Goal: Information Seeking & Learning: Learn about a topic

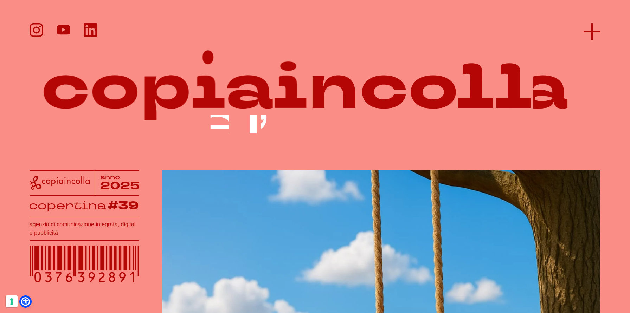
click at [595, 32] on line at bounding box center [592, 32] width 17 height 0
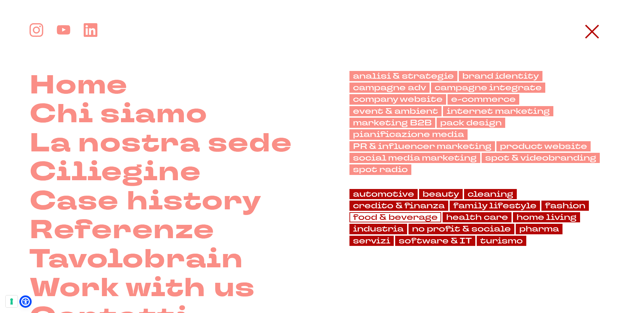
click at [407, 219] on link "food & beverage" at bounding box center [396, 217] width 92 height 10
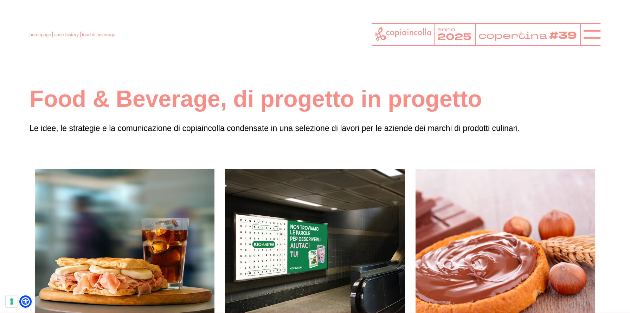
click at [407, 219] on article "Social, influencer e campagna OOH per Kioene Strategia e attività per il brand …" at bounding box center [315, 260] width 190 height 180
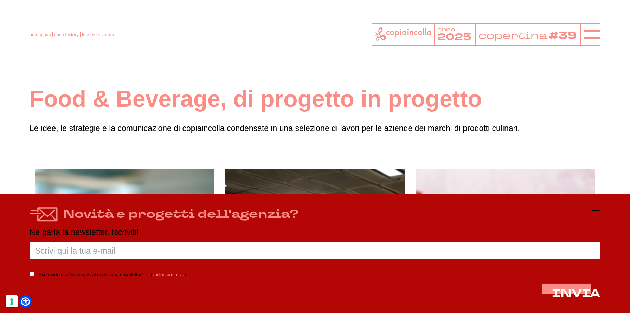
click at [597, 212] on icon at bounding box center [596, 210] width 8 height 8
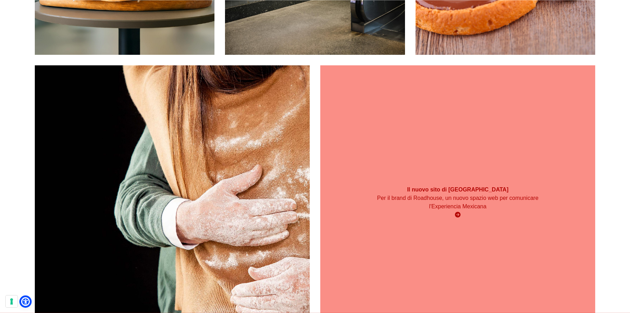
scroll to position [295, 0]
click at [502, 162] on div "Il nuovo sito di Calavera Per il brand di Roadhouse, un nuovo spazio web per co…" at bounding box center [457, 202] width 275 height 275
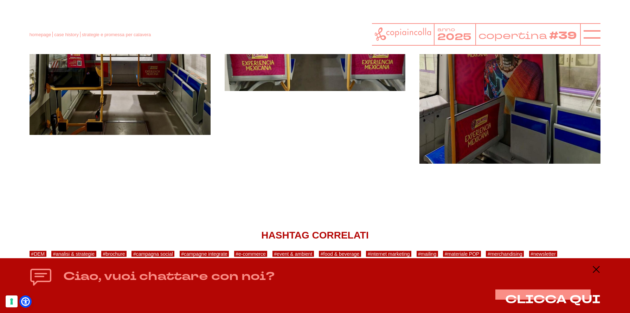
scroll to position [3771, 0]
